Goal: Share content

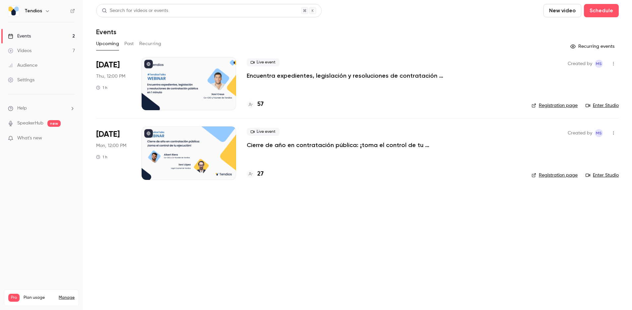
click at [381, 183] on li "[DATE] Mon, 12:00 PM 1 h Live event Cierre de año en contratación pública: ¡tom…" at bounding box center [357, 152] width 522 height 69
click at [368, 77] on p "Encuentra expedientes, legislación y resoluciones de contratación pública en 1 …" at bounding box center [346, 76] width 199 height 8
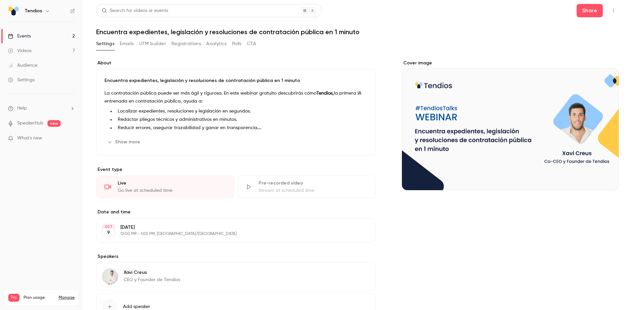
click at [30, 168] on nav "Tendios Events 2 Videos 7 Audience Settings Help SpeakerHub new What's new Pro …" at bounding box center [41, 155] width 83 height 310
click at [592, 9] on button "Share" at bounding box center [589, 10] width 26 height 13
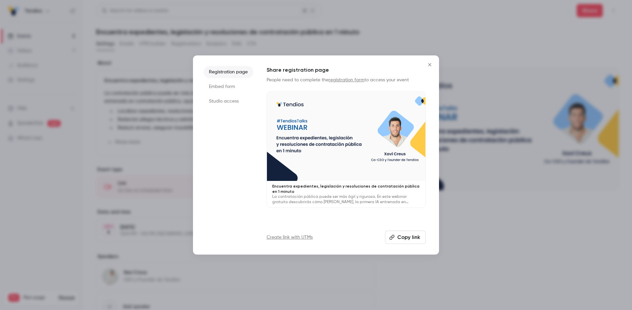
click at [227, 101] on li "Studio access" at bounding box center [228, 101] width 50 height 12
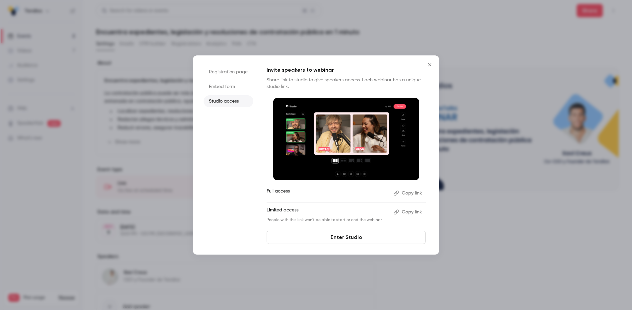
click at [413, 192] on button "Copy link" at bounding box center [408, 193] width 35 height 11
click at [220, 87] on li "Embed form" at bounding box center [228, 87] width 50 height 12
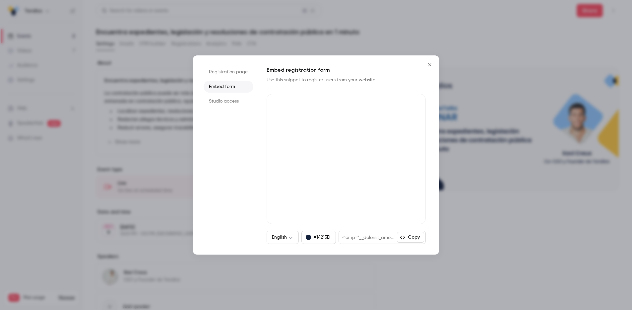
click at [231, 71] on li "Registration page" at bounding box center [228, 72] width 50 height 12
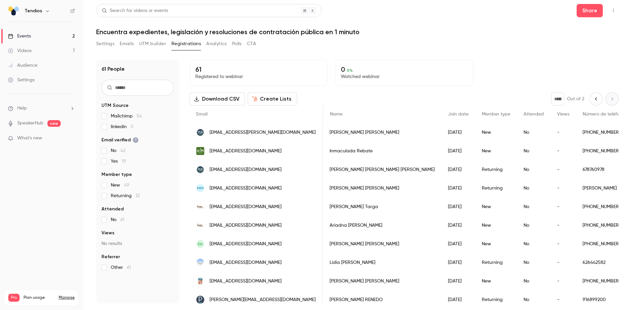
scroll to position [0, 252]
